Goal: Information Seeking & Learning: Learn about a topic

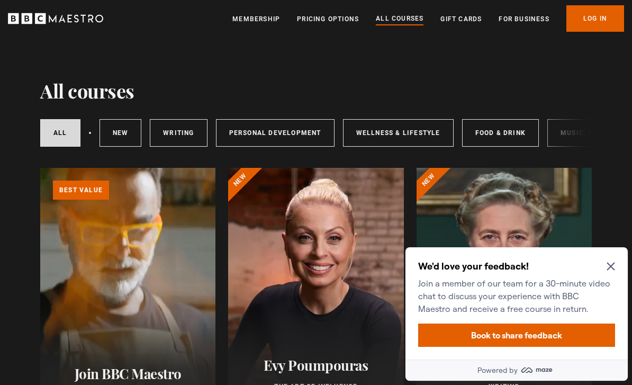
click at [611, 267] on icon "Close Maze Prompt" at bounding box center [610, 266] width 8 height 8
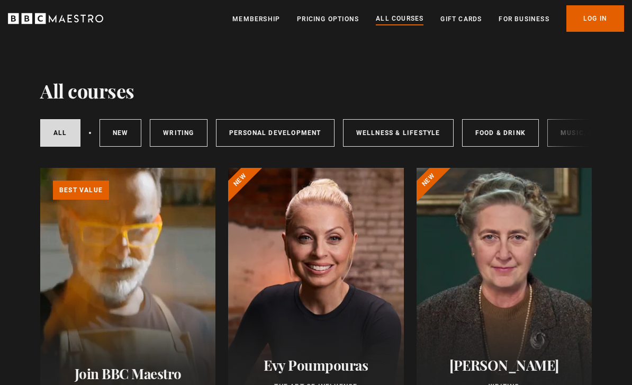
click at [181, 134] on link "Writing" at bounding box center [178, 133] width 57 height 28
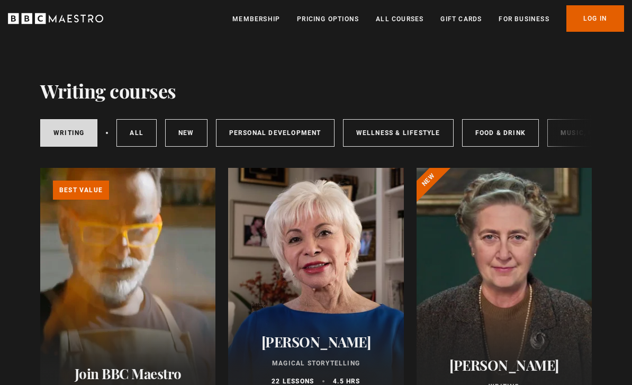
click at [325, 312] on div at bounding box center [315, 295] width 175 height 254
click at [323, 329] on div "Isabel Allende Magical Storytelling 22 lessons 4.5 hrs Bonus content added" at bounding box center [315, 371] width 175 height 101
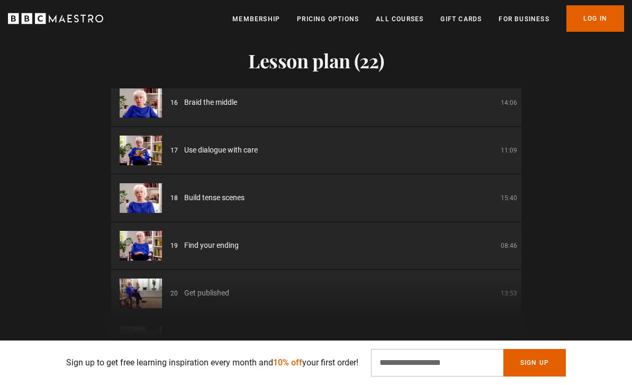
scroll to position [721, 0]
